Goal: Information Seeking & Learning: Learn about a topic

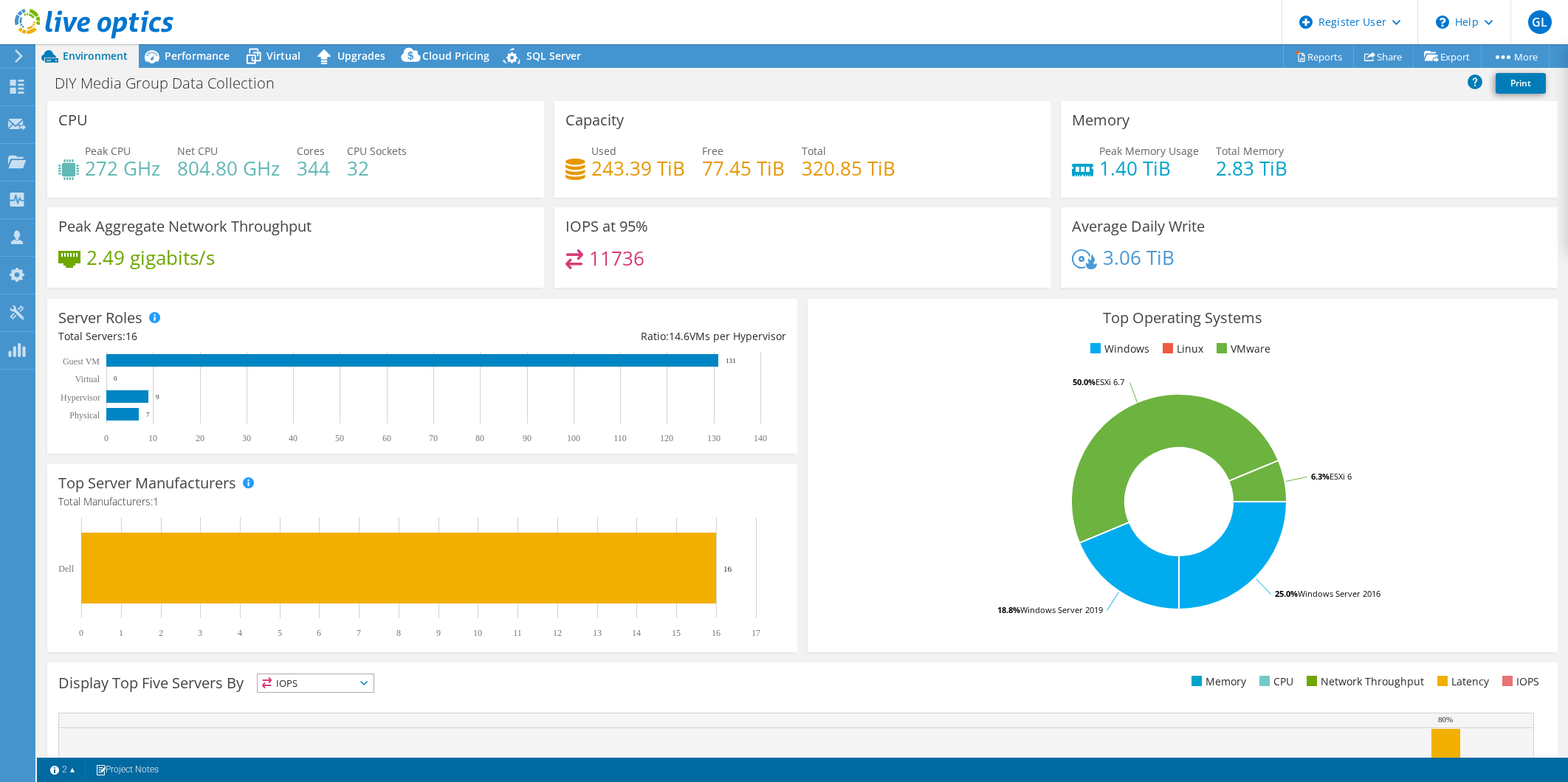
select select "USD"
click at [189, 56] on span "Performance" at bounding box center [197, 56] width 65 height 14
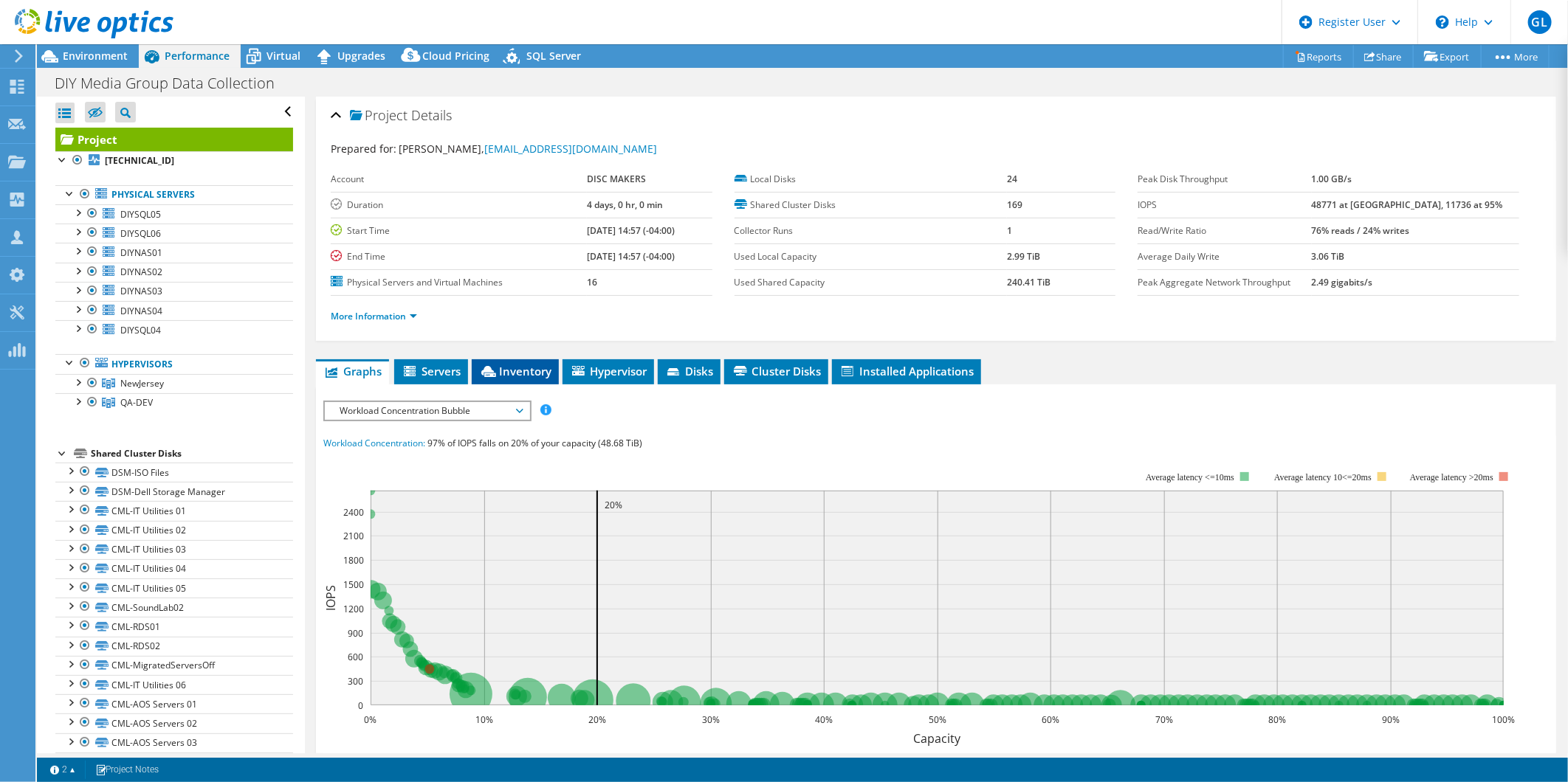
click at [542, 364] on span "Inventory" at bounding box center [515, 371] width 72 height 15
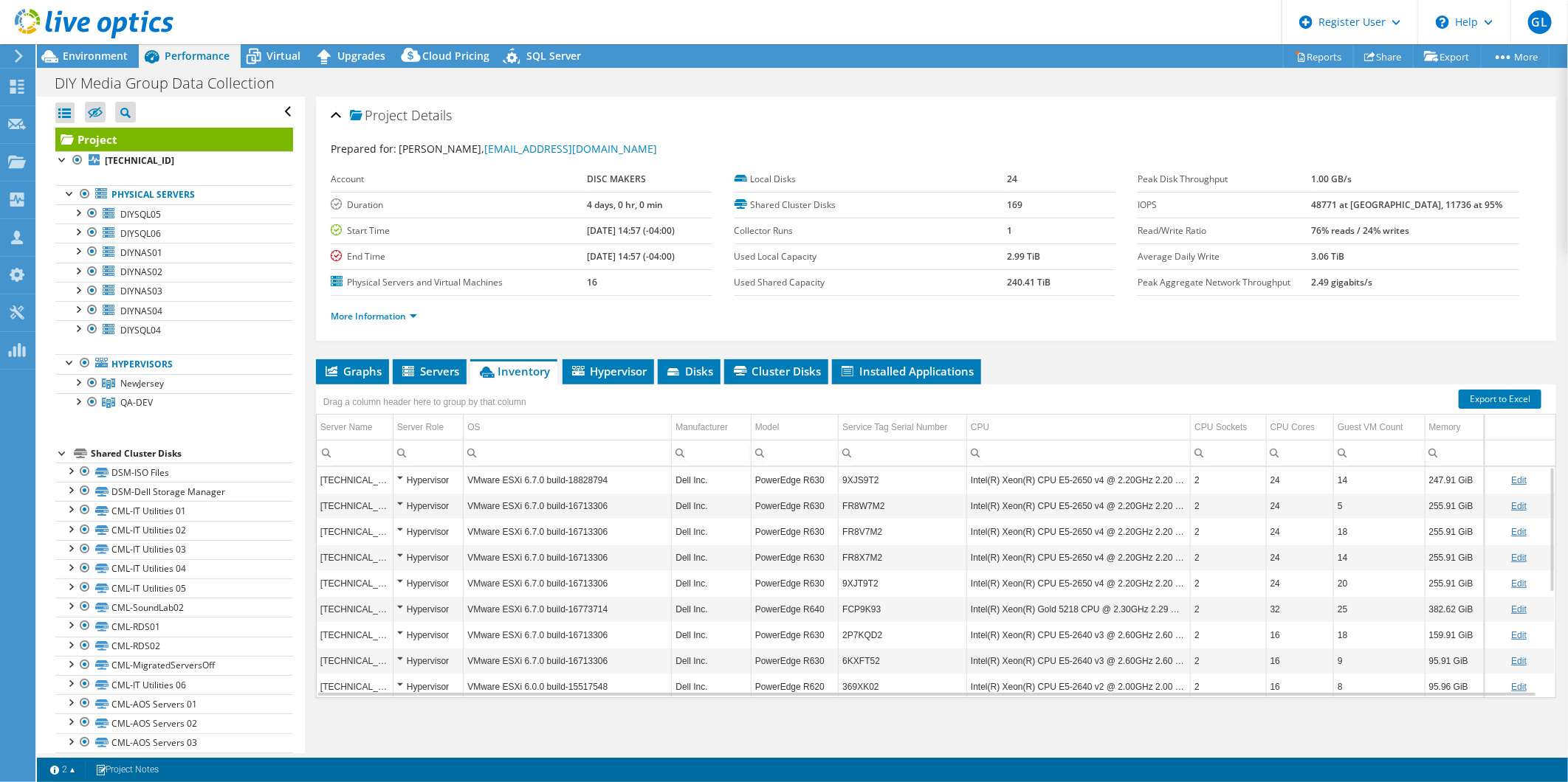
click at [1511, 501] on link "Edit" at bounding box center [1518, 507] width 16 height 11
drag, startPoint x: 884, startPoint y: 505, endPoint x: 836, endPoint y: 504, distance: 48.0
click at [836, 504] on tr "192.168.42.3 Hypervisor VMware ESXi 6.7.0 build-16713306 Dell Inc. PowerEdge R6…" at bounding box center [936, 506] width 1239 height 26
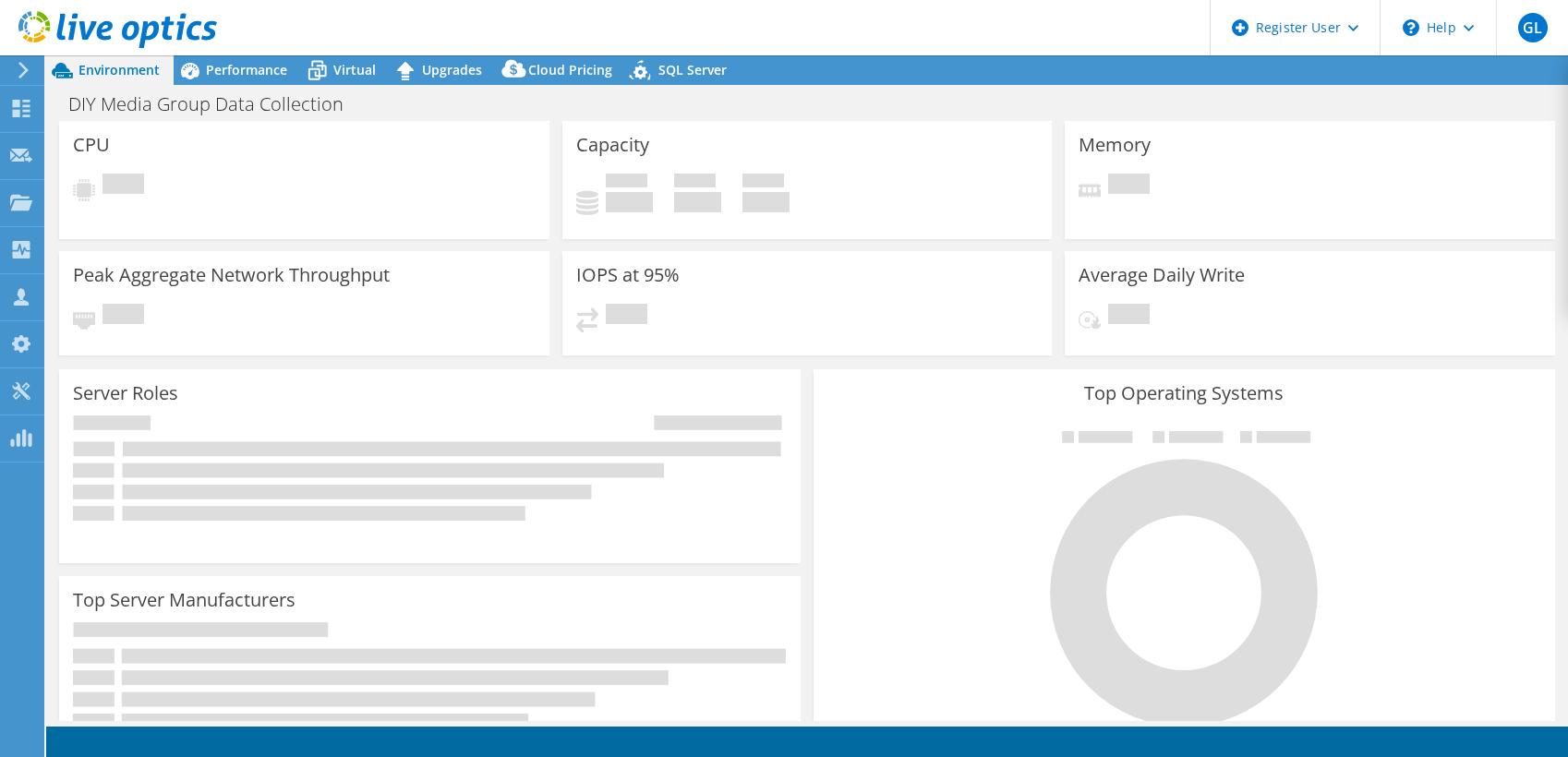
select select "USD"
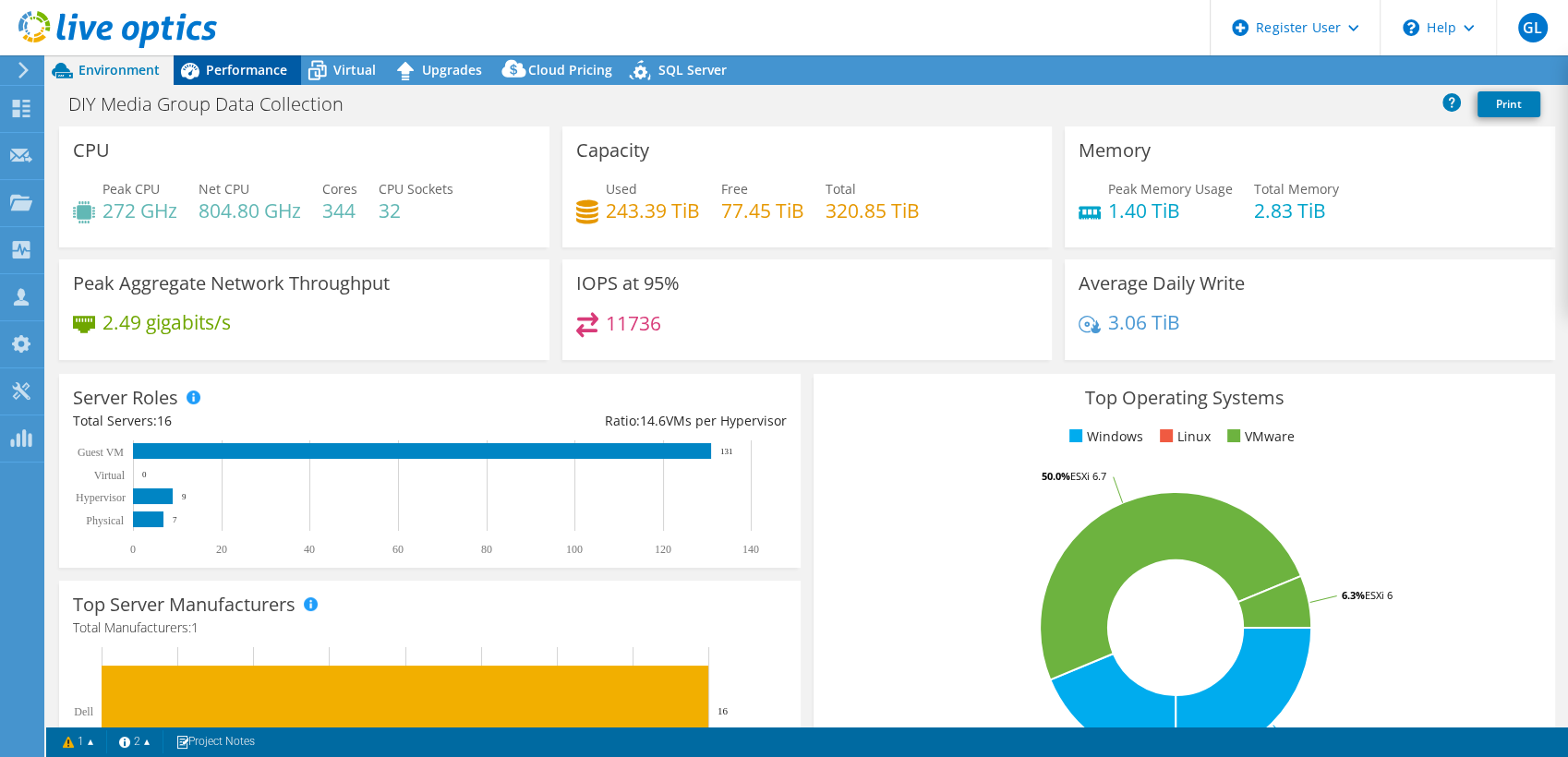
click at [236, 63] on span "Performance" at bounding box center [246, 70] width 82 height 18
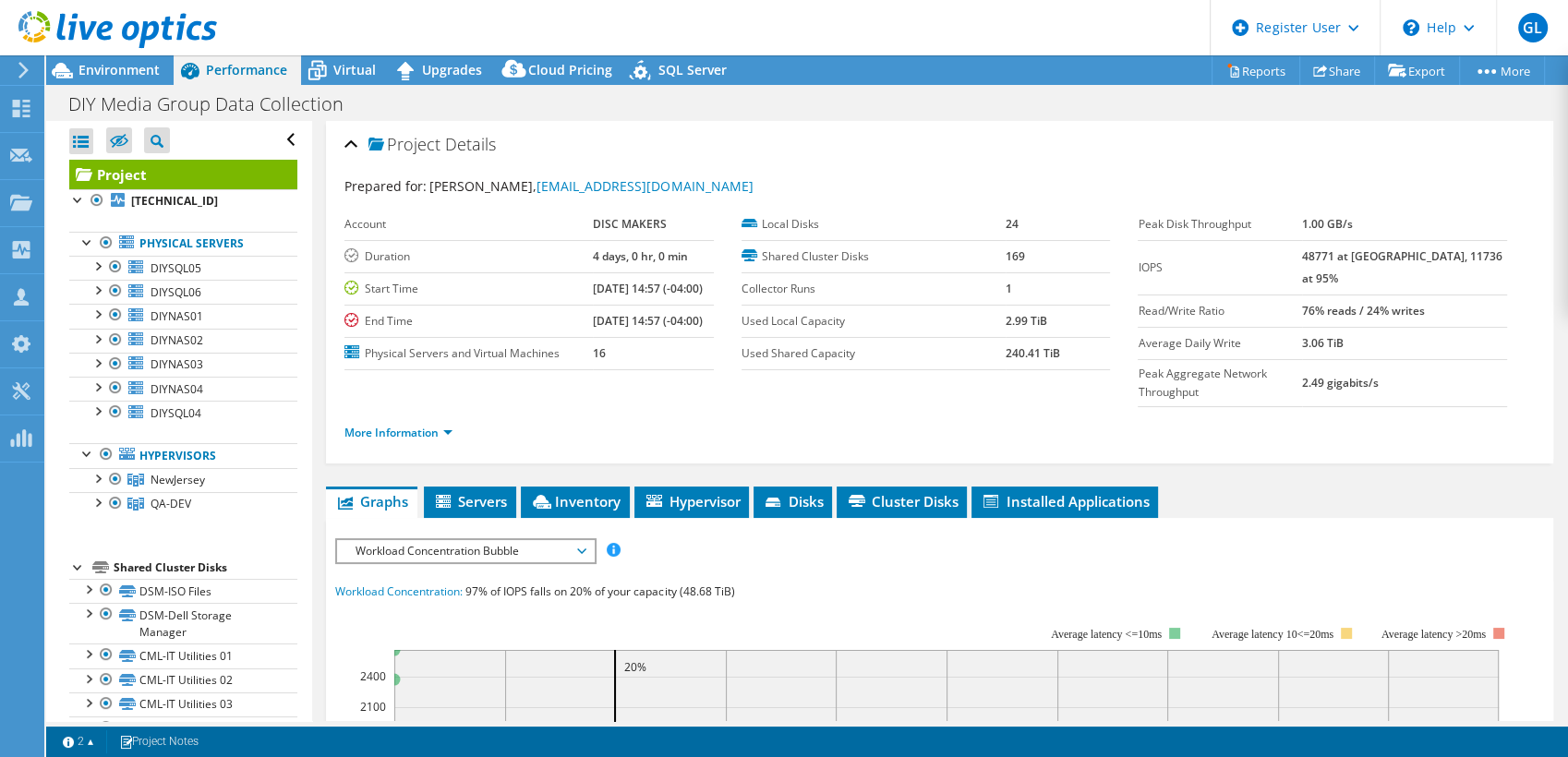
click at [443, 540] on span "Workload Concentration Bubble" at bounding box center [465, 551] width 238 height 23
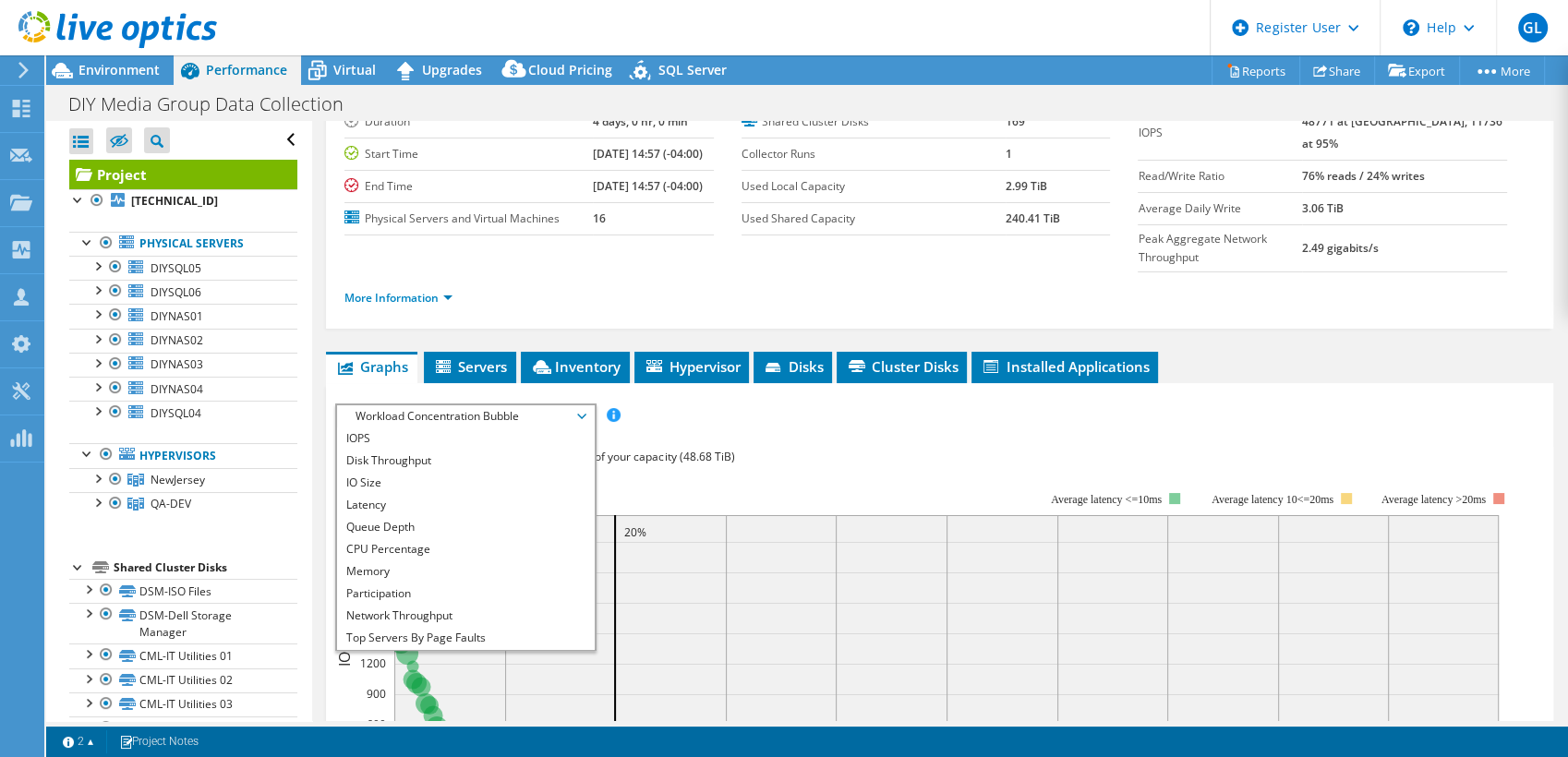
scroll to position [139, 0]
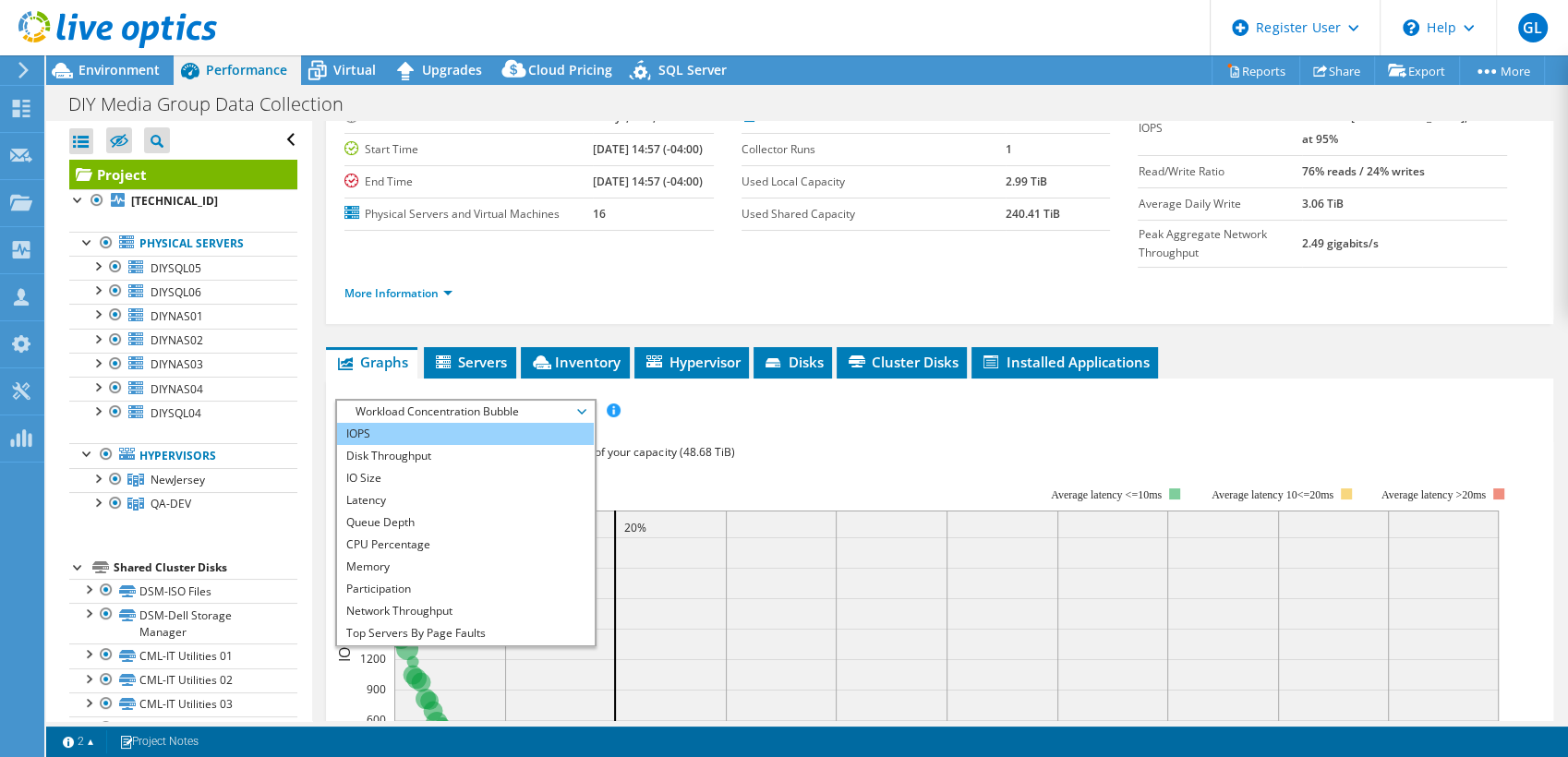
click at [364, 423] on li "IOPS" at bounding box center [465, 434] width 256 height 23
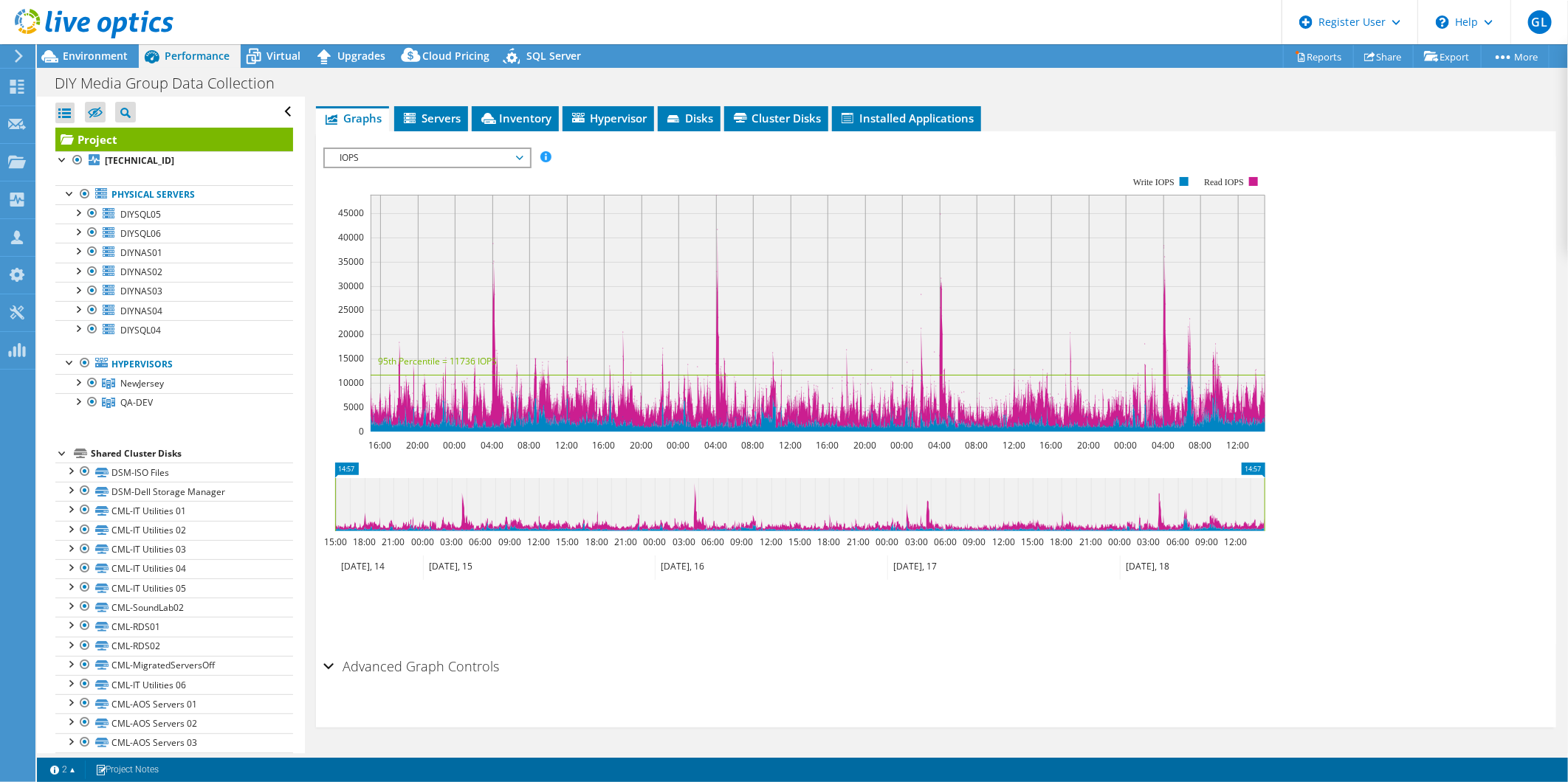
scroll to position [249, 0]
